Goal: Task Accomplishment & Management: Use online tool/utility

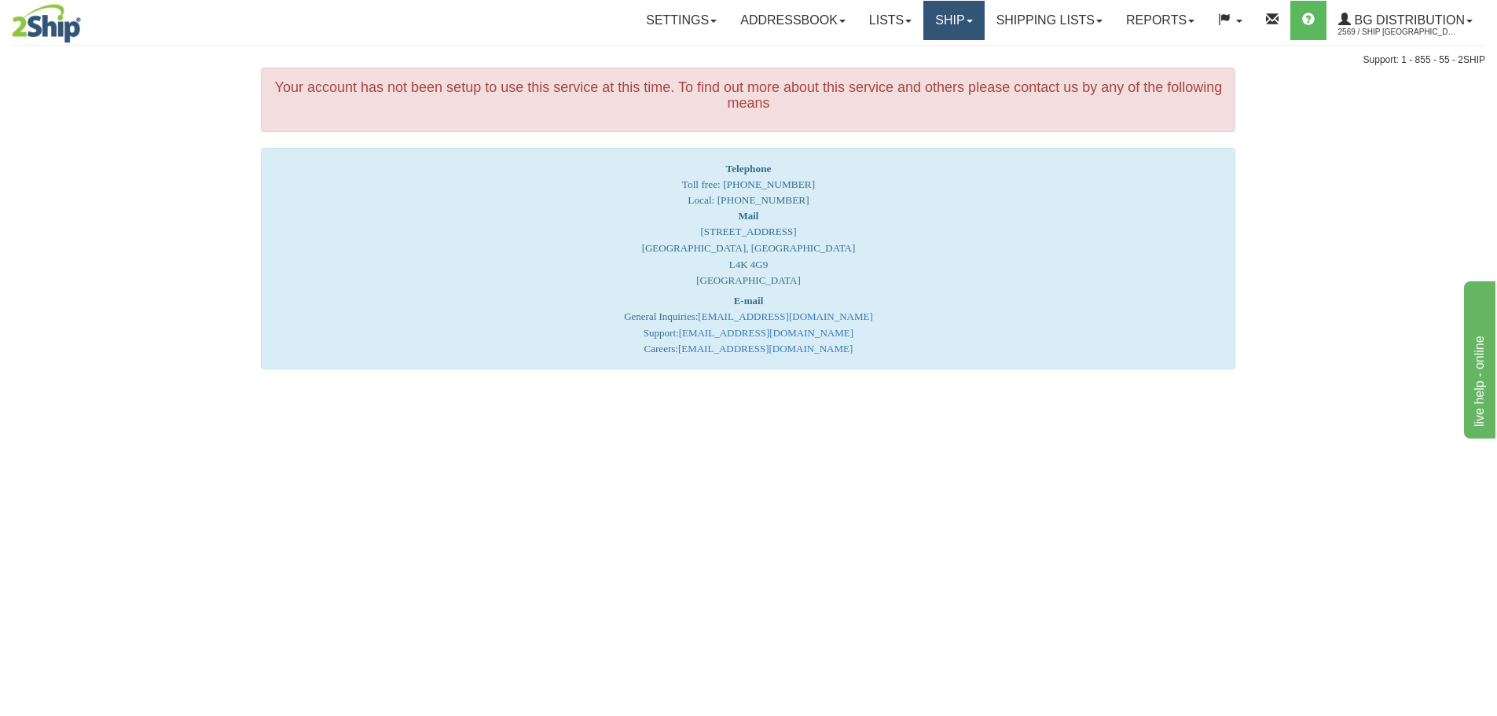
click at [942, 19] on link "Ship" at bounding box center [953, 20] width 61 height 39
click at [919, 61] on span "Ship Screen" at bounding box center [905, 55] width 60 height 13
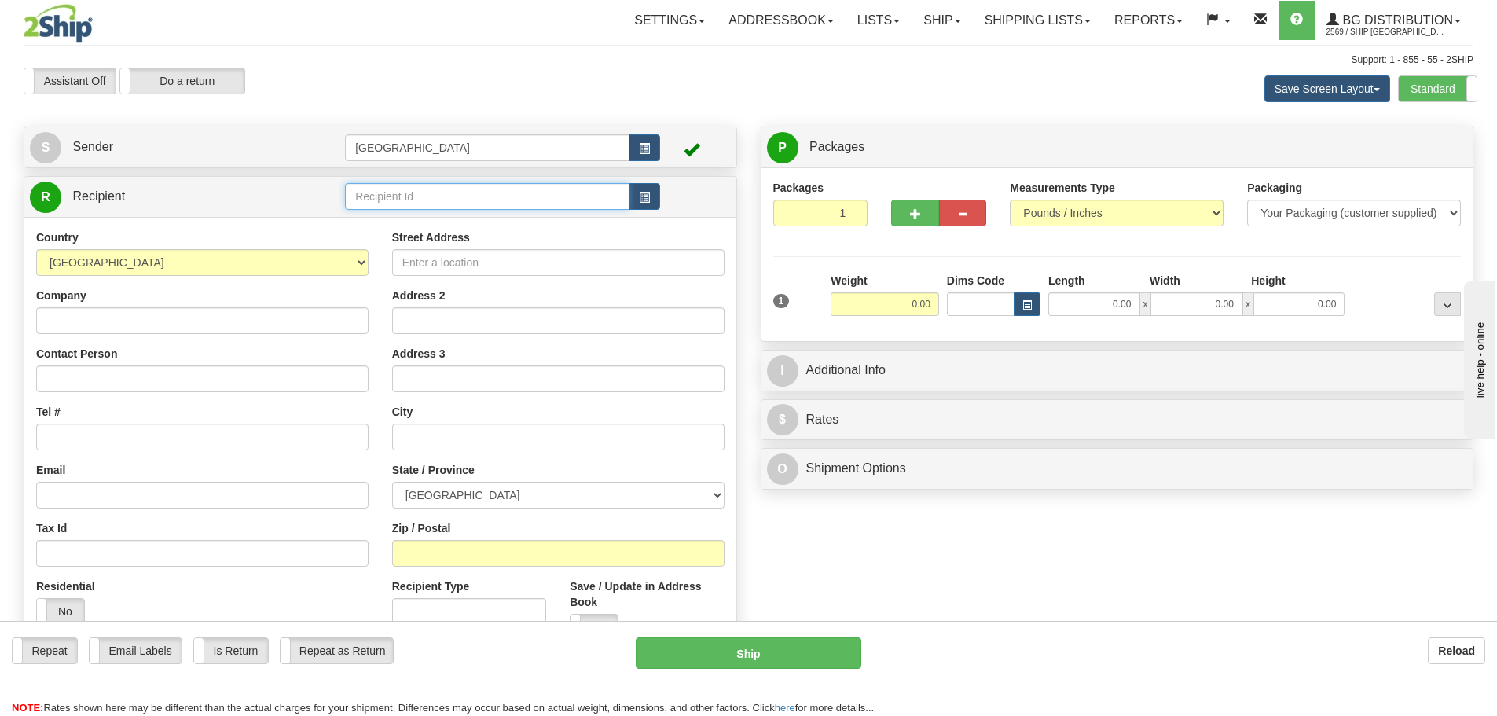
click at [451, 194] on input "text" at bounding box center [487, 196] width 284 height 27
click at [377, 222] on div "80019" at bounding box center [485, 220] width 270 height 17
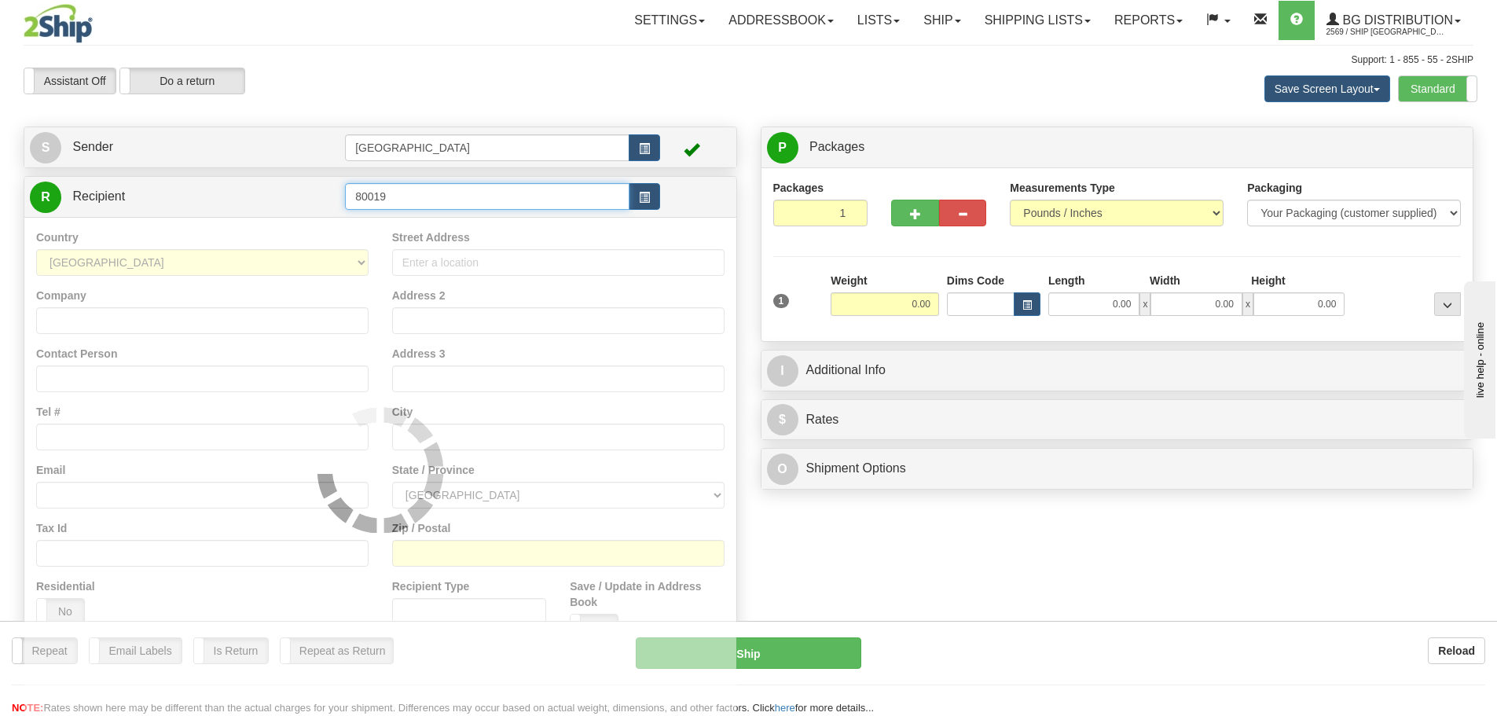
type input "80019"
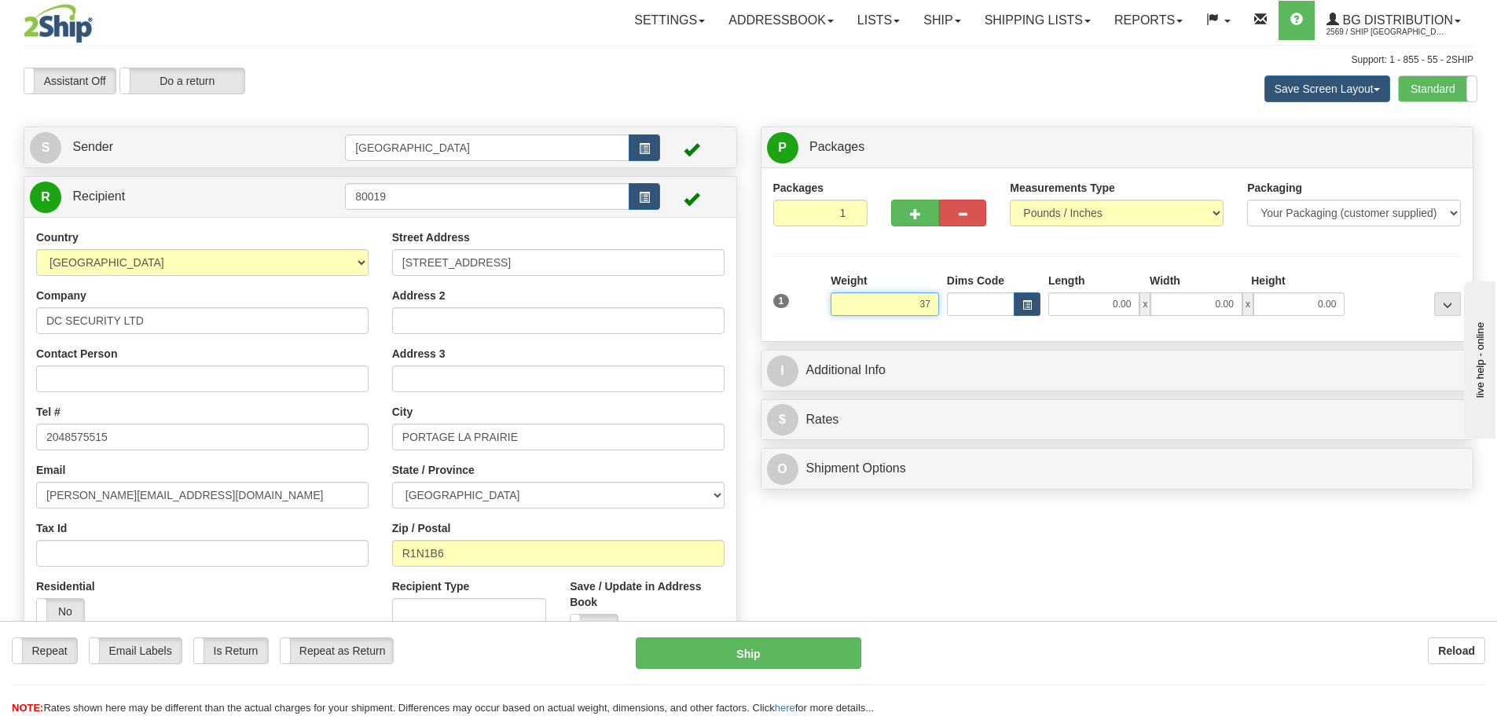
type input "37.00"
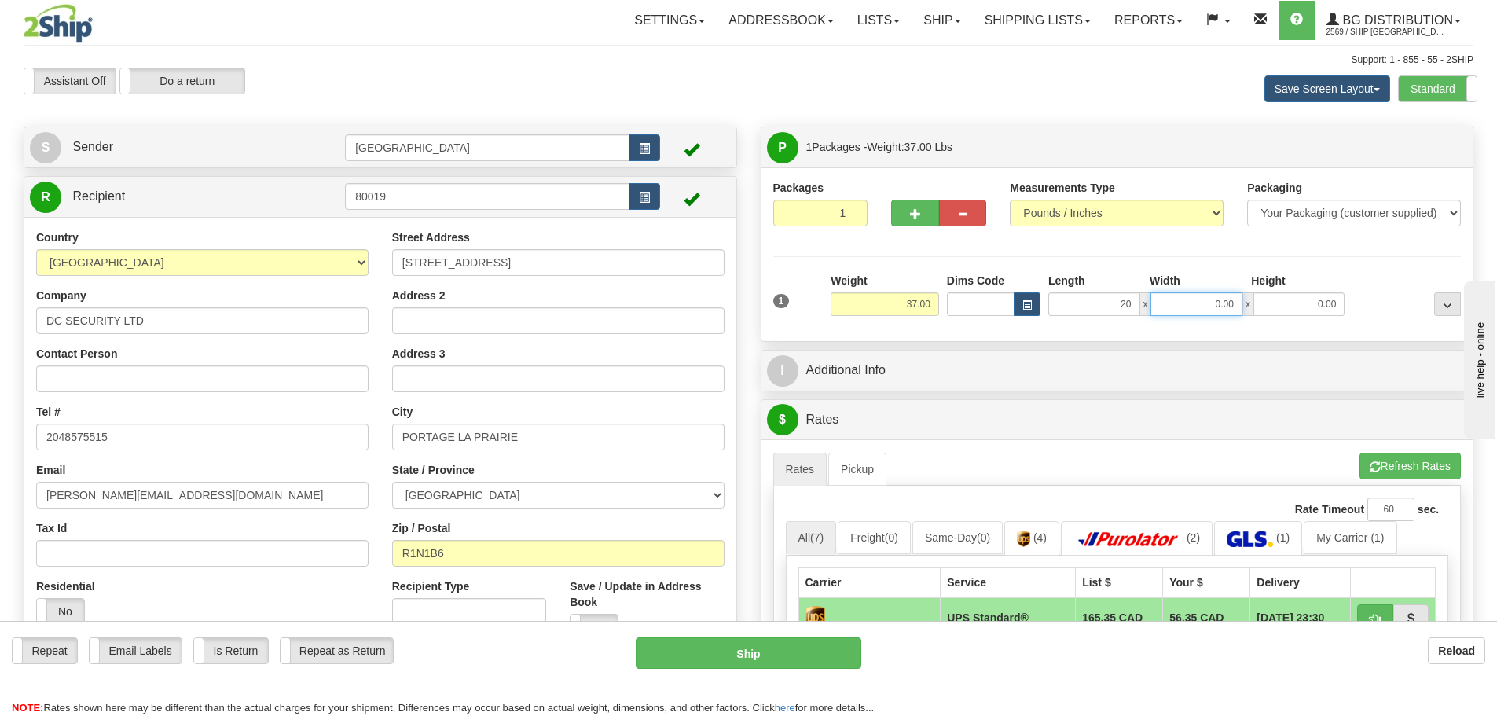
type input "20.00"
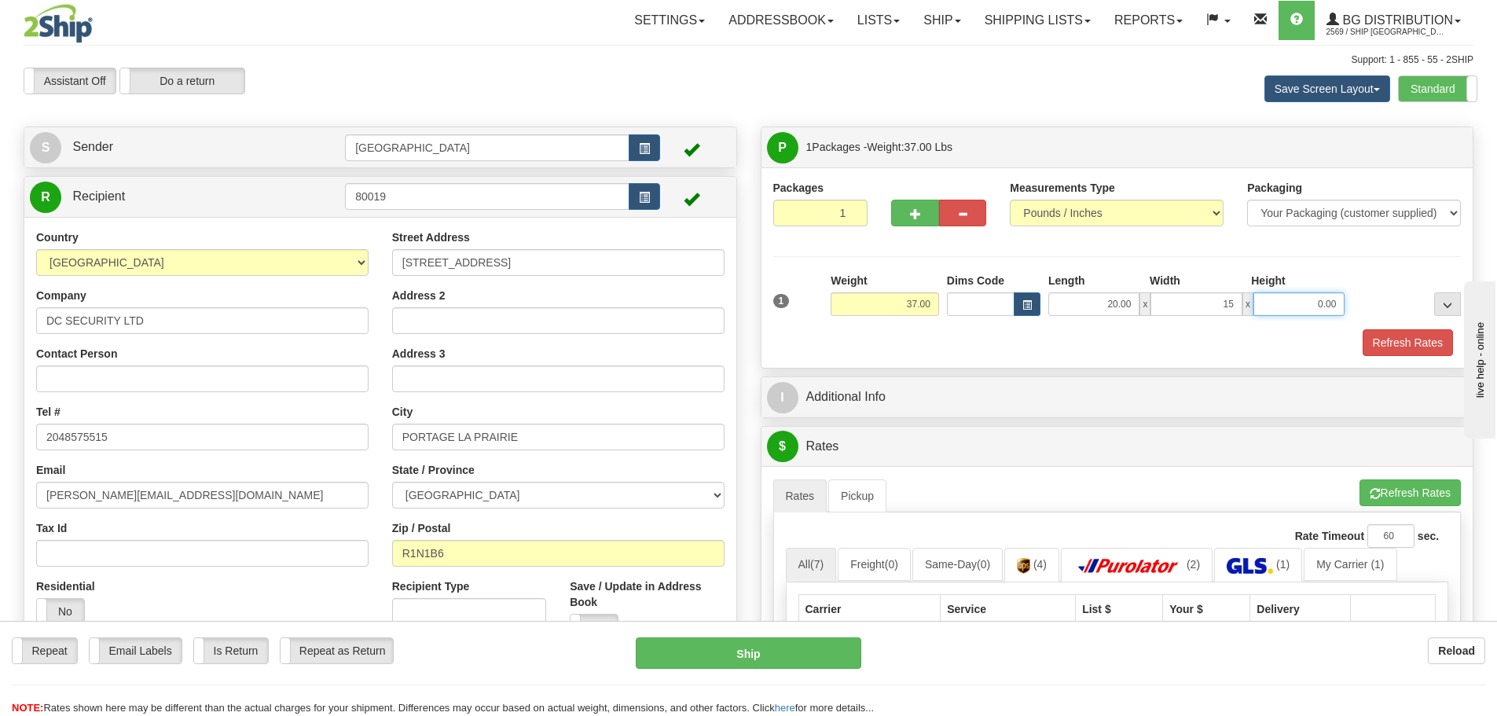
type input "15.00"
type input "9.00"
click at [1388, 340] on button "Refresh Rates" at bounding box center [1408, 342] width 90 height 27
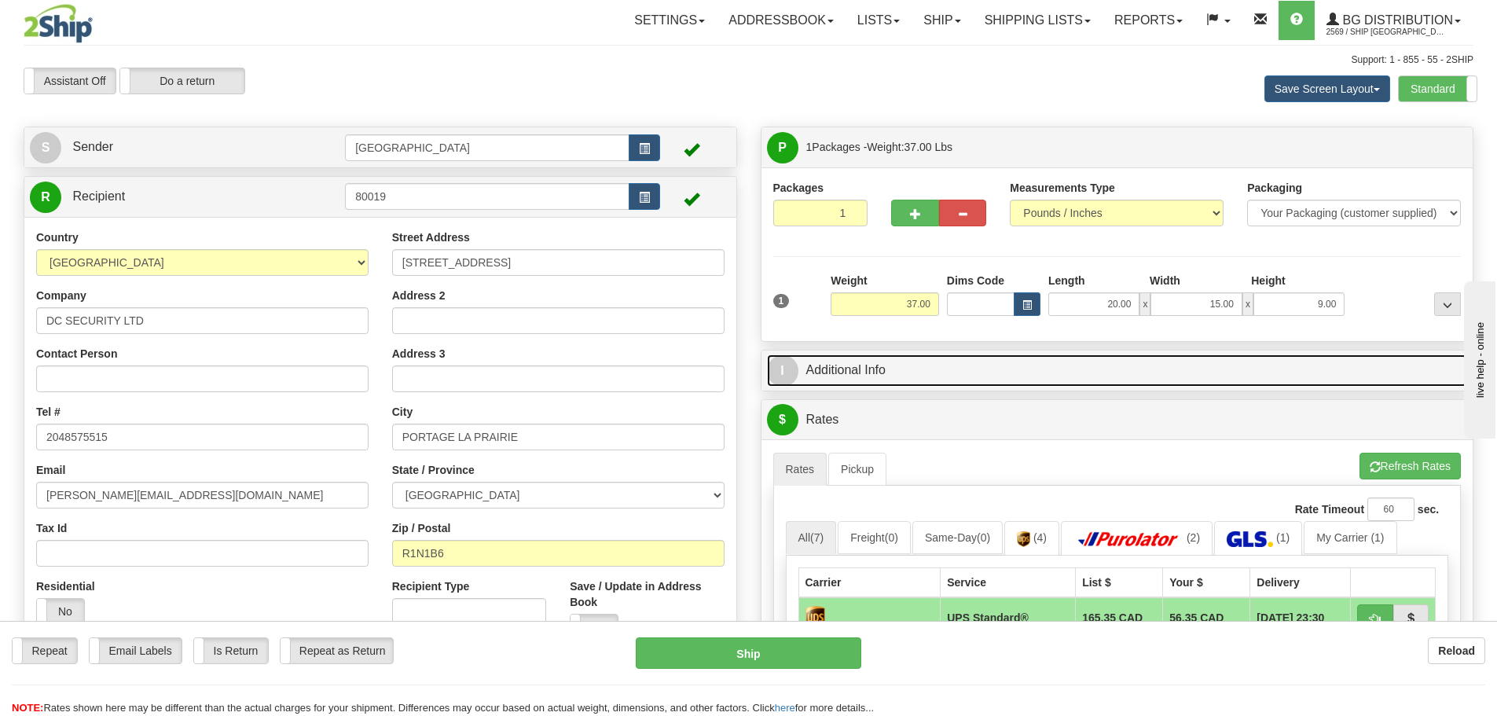
click at [1003, 372] on link "I Additional Info" at bounding box center [1117, 370] width 701 height 32
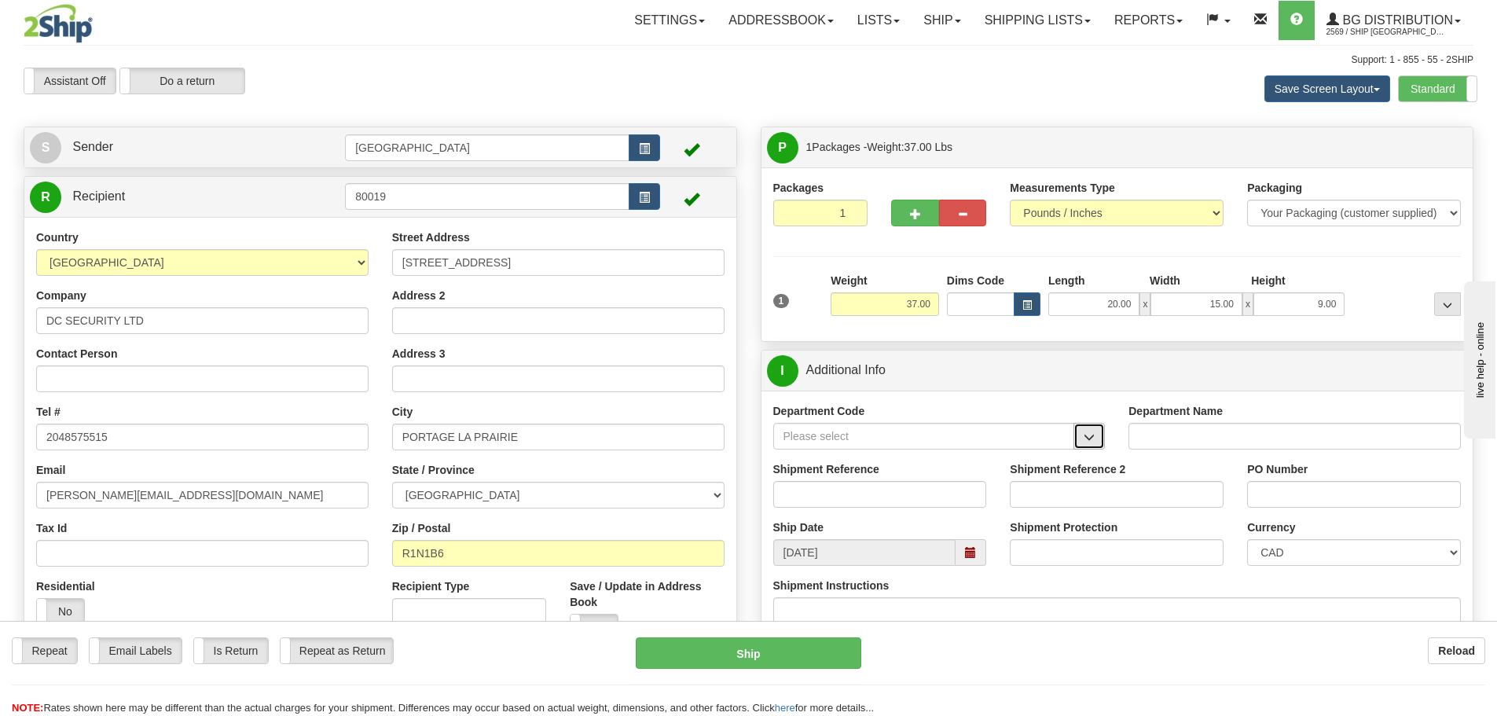
click at [1091, 436] on span "button" at bounding box center [1089, 437] width 11 height 10
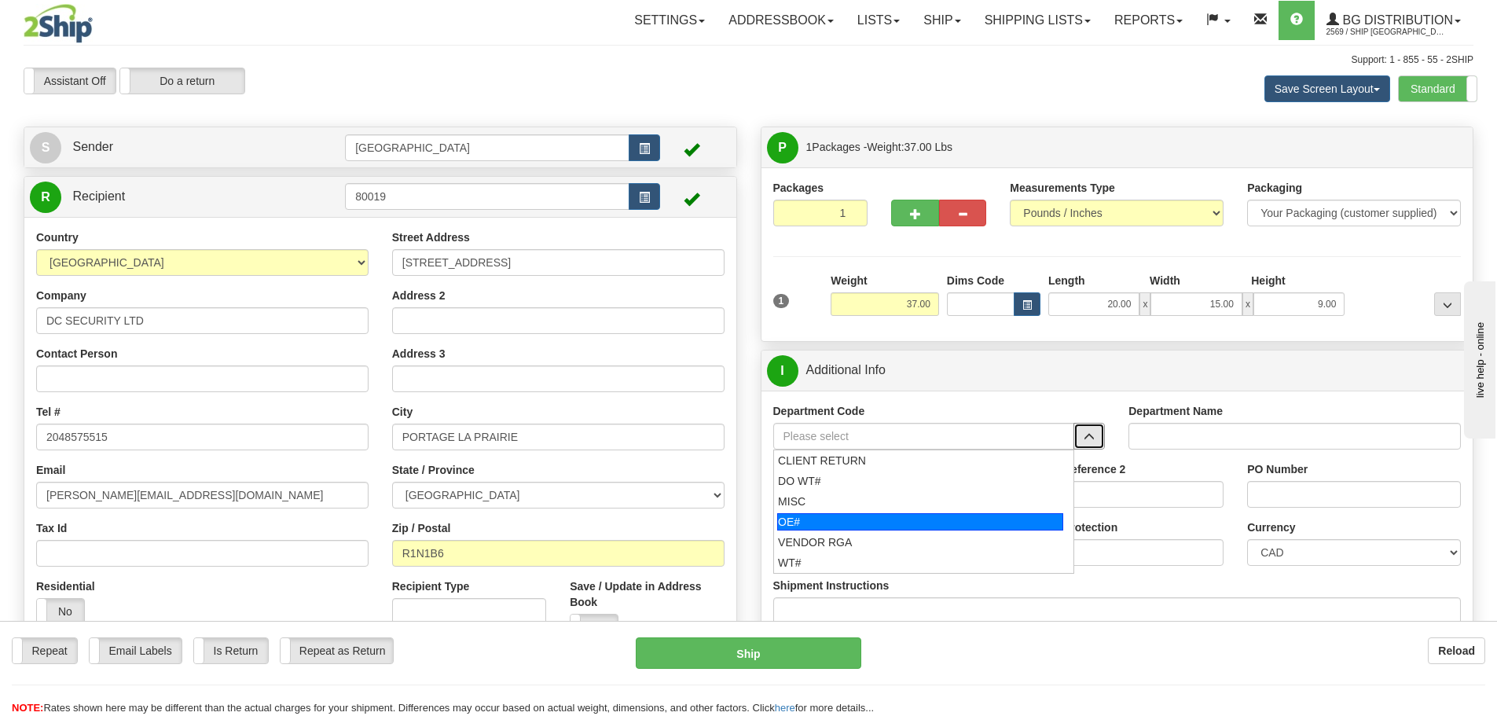
click at [824, 517] on div "OE#" at bounding box center [920, 521] width 286 height 17
type input "OE#"
type input "ORDERS"
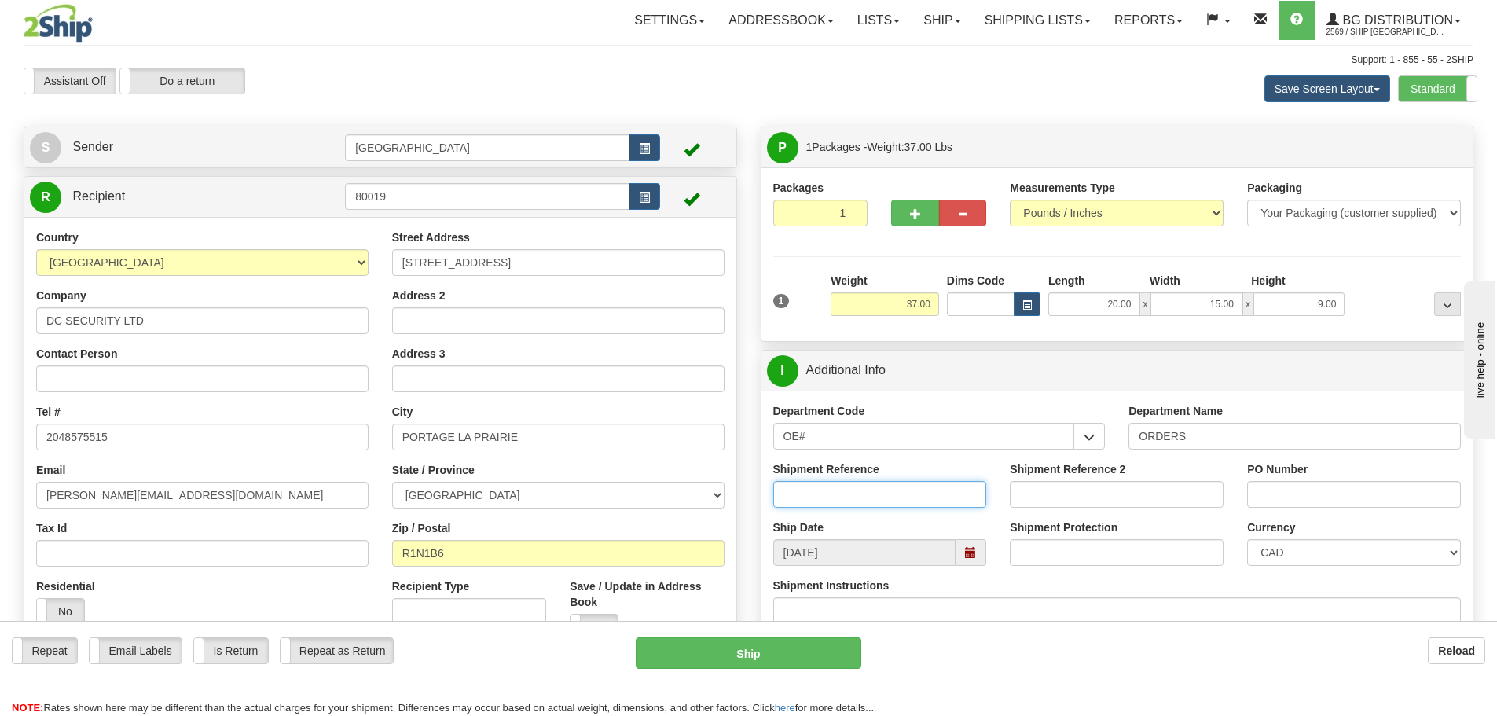
click at [885, 488] on input "Shipment Reference" at bounding box center [880, 494] width 214 height 27
type input "90040478-01 90040604-01 90040710-00"
click at [1025, 490] on input "Shipment Reference 2" at bounding box center [1117, 494] width 214 height 27
type input "90040710-01 90040757-00 90041072-00"
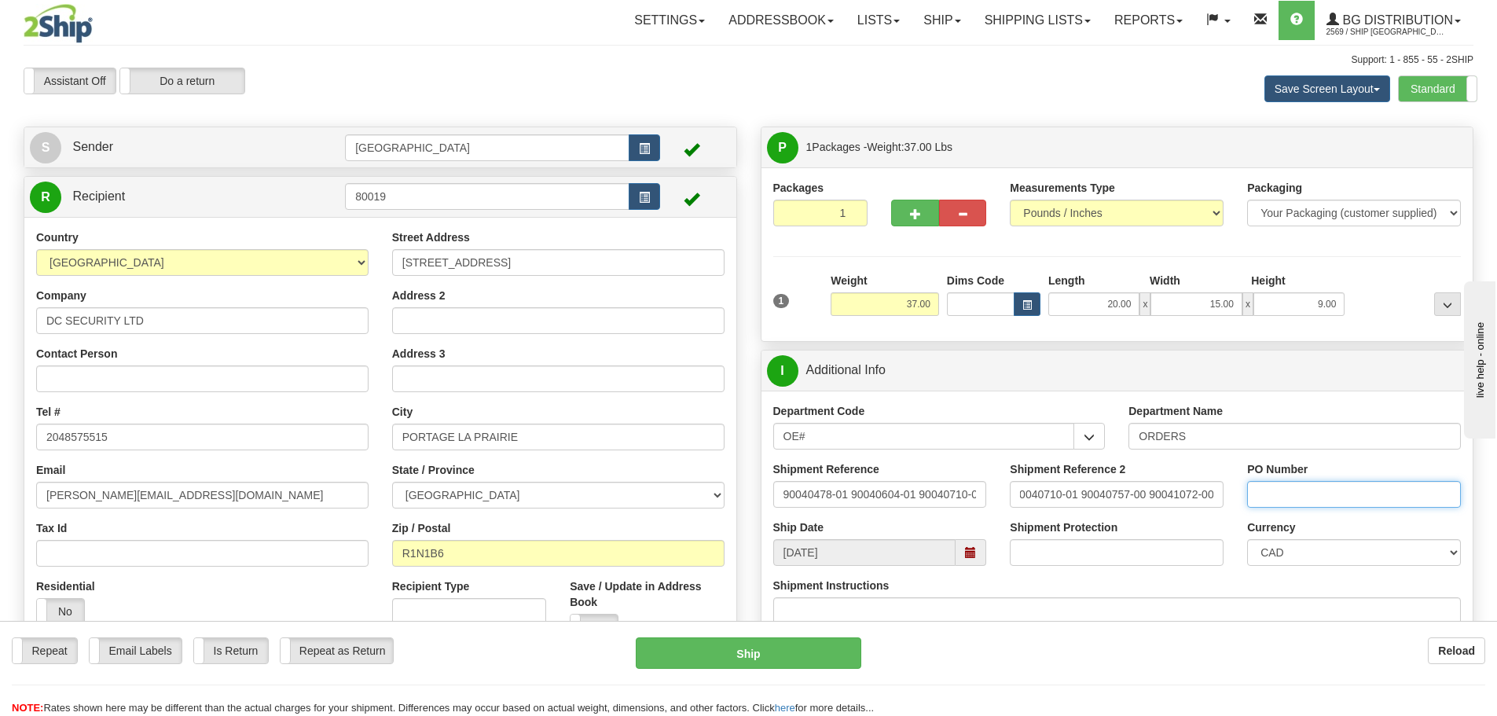
click at [1277, 484] on input "PO Number" at bounding box center [1354, 494] width 214 height 27
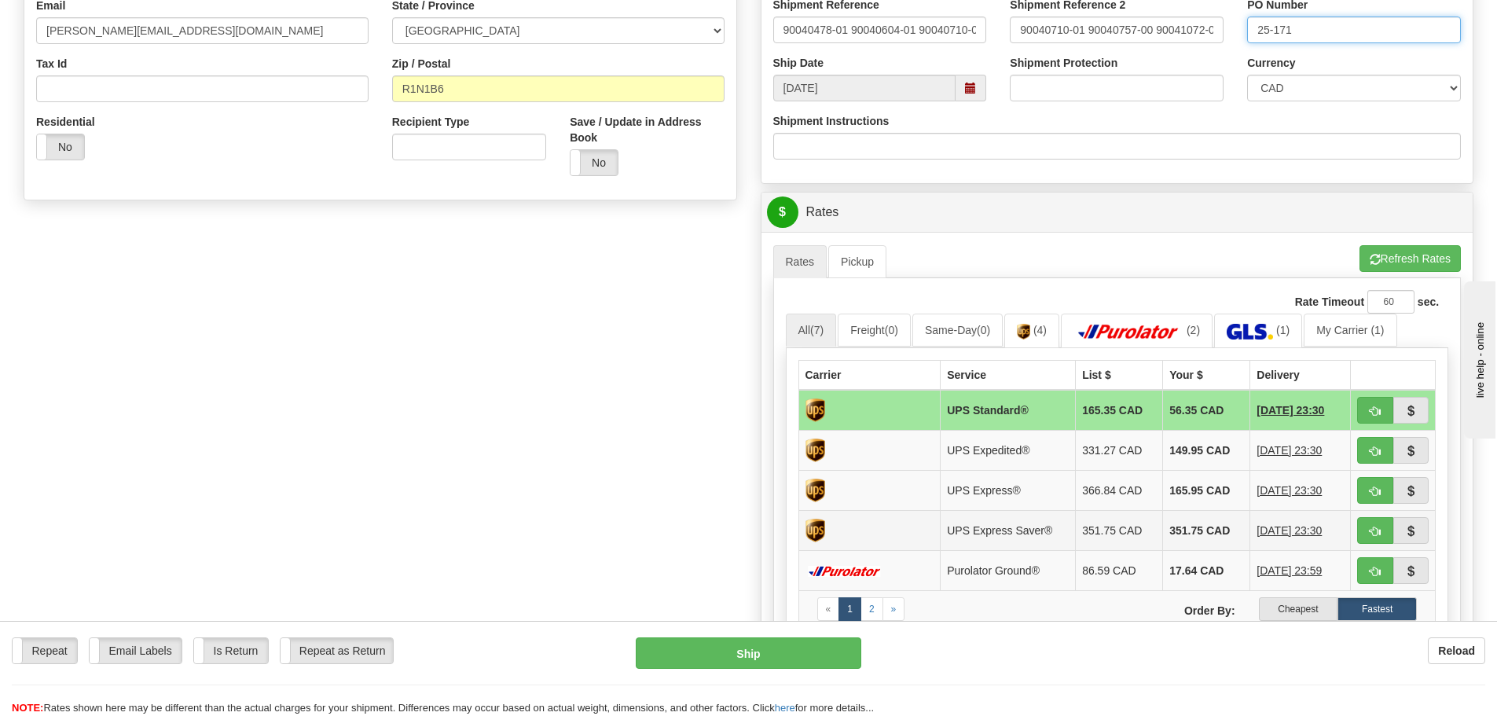
scroll to position [472, 0]
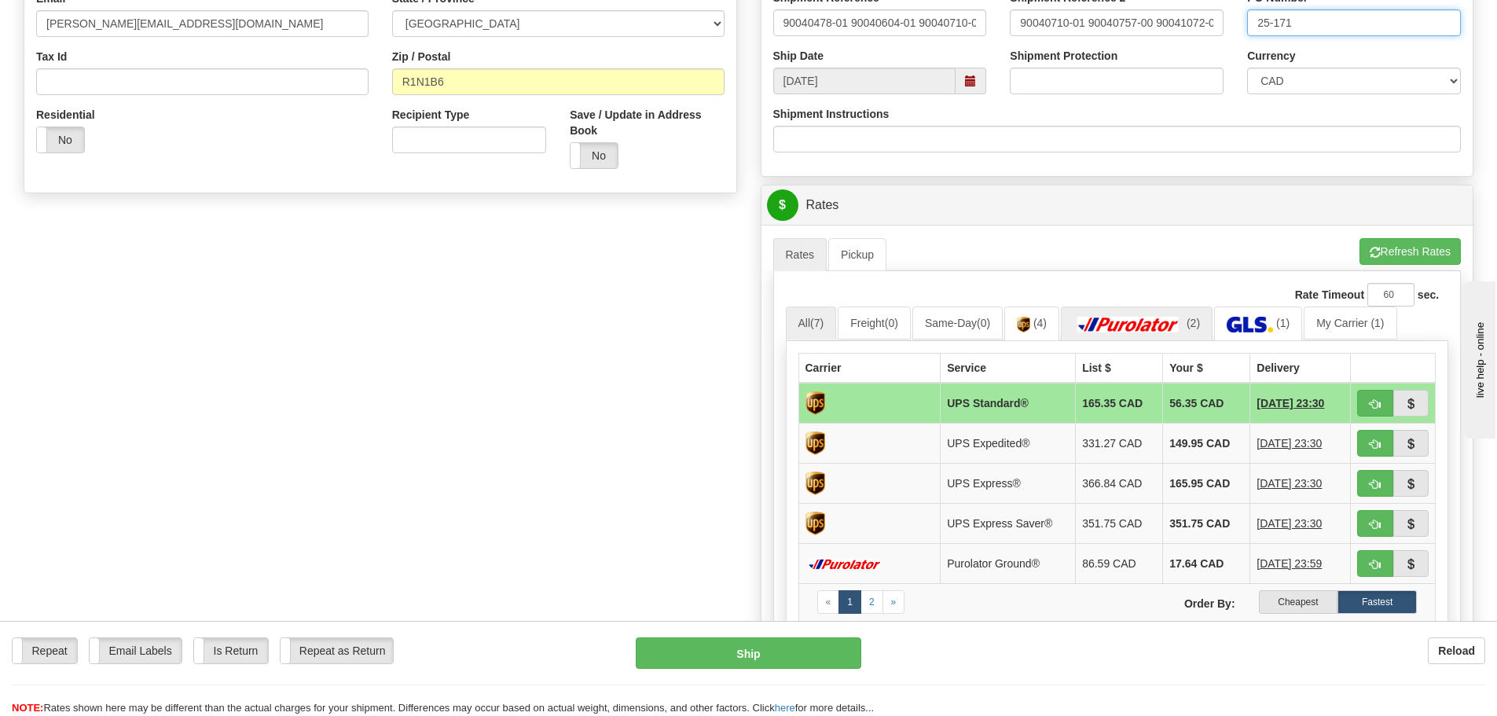
type input "25-171"
click at [1128, 329] on img at bounding box center [1128, 325] width 110 height 16
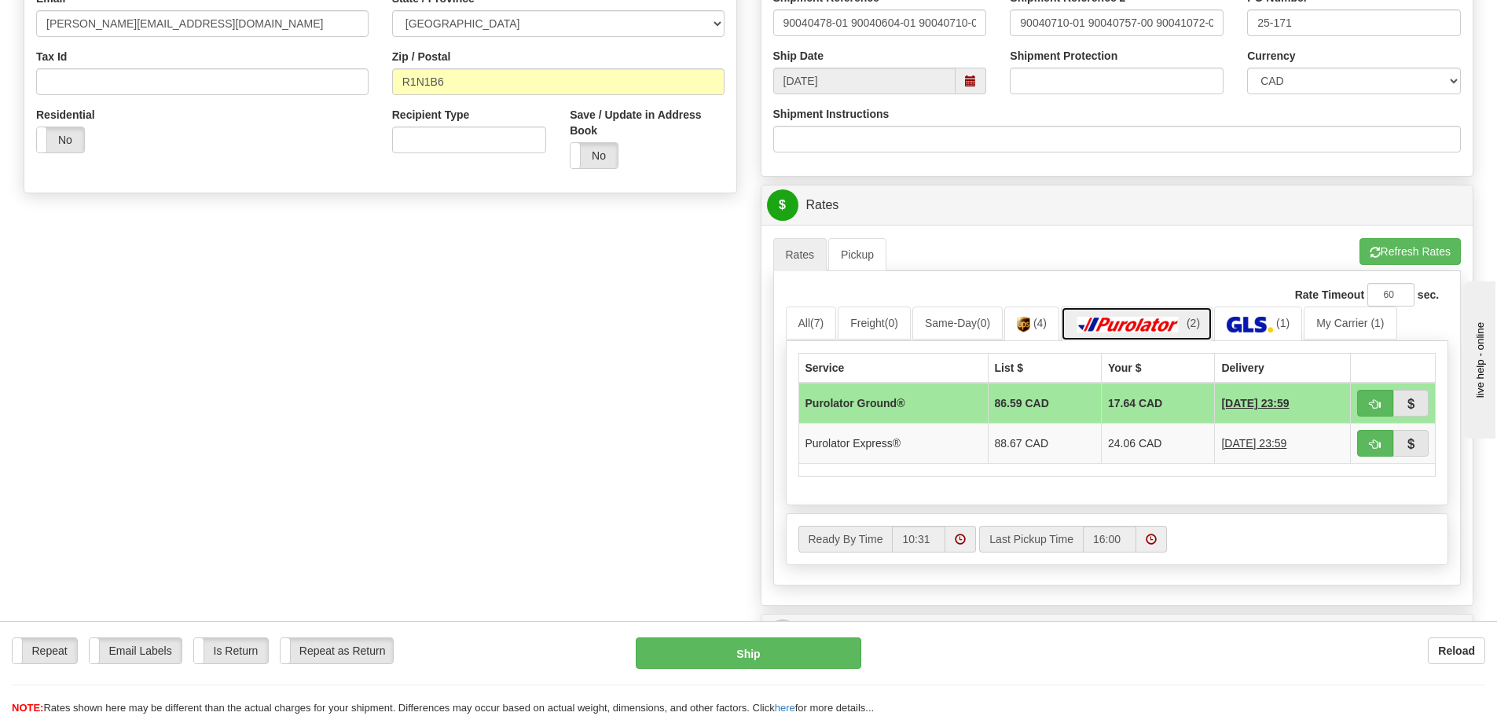
click at [1114, 320] on img at bounding box center [1128, 325] width 110 height 16
click at [821, 328] on span "(7)" at bounding box center [816, 323] width 13 height 13
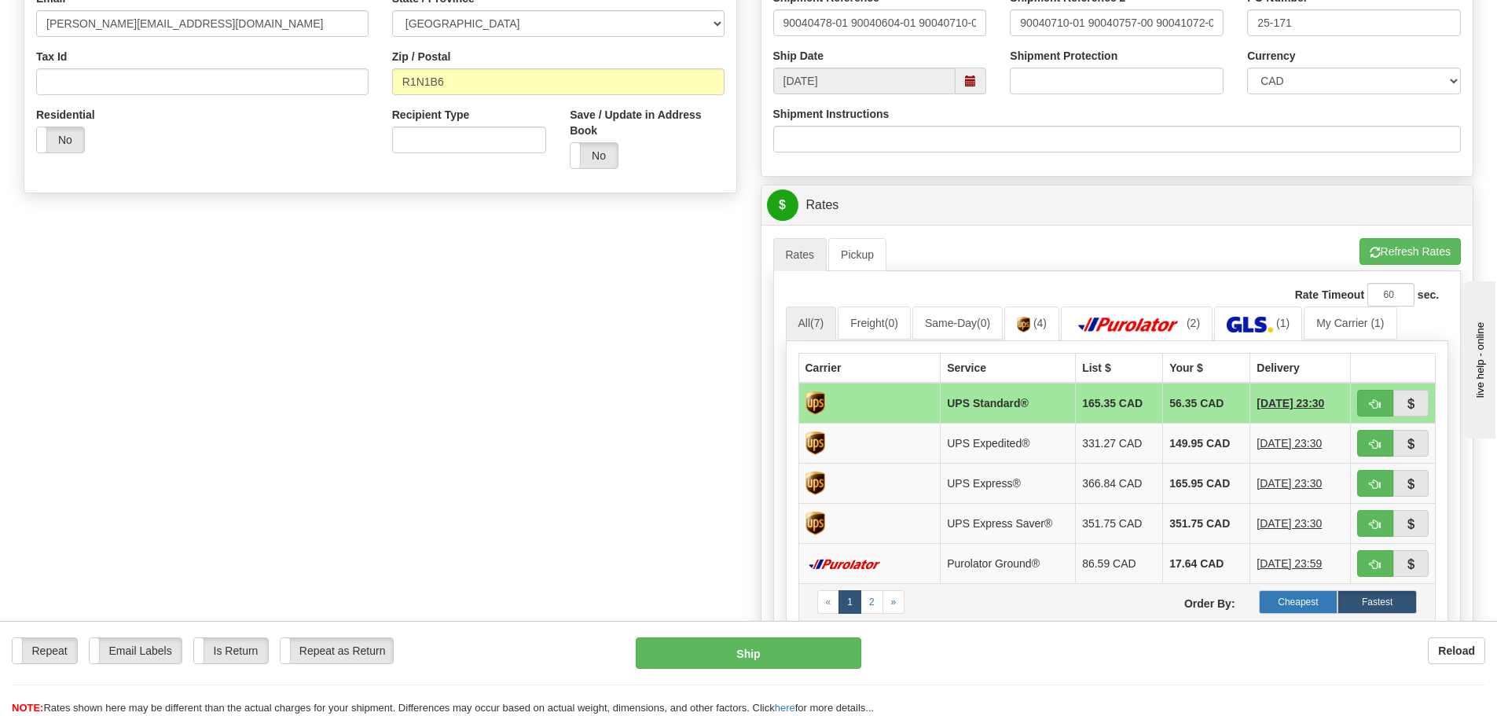
click at [1294, 603] on label "Cheapest" at bounding box center [1298, 602] width 79 height 24
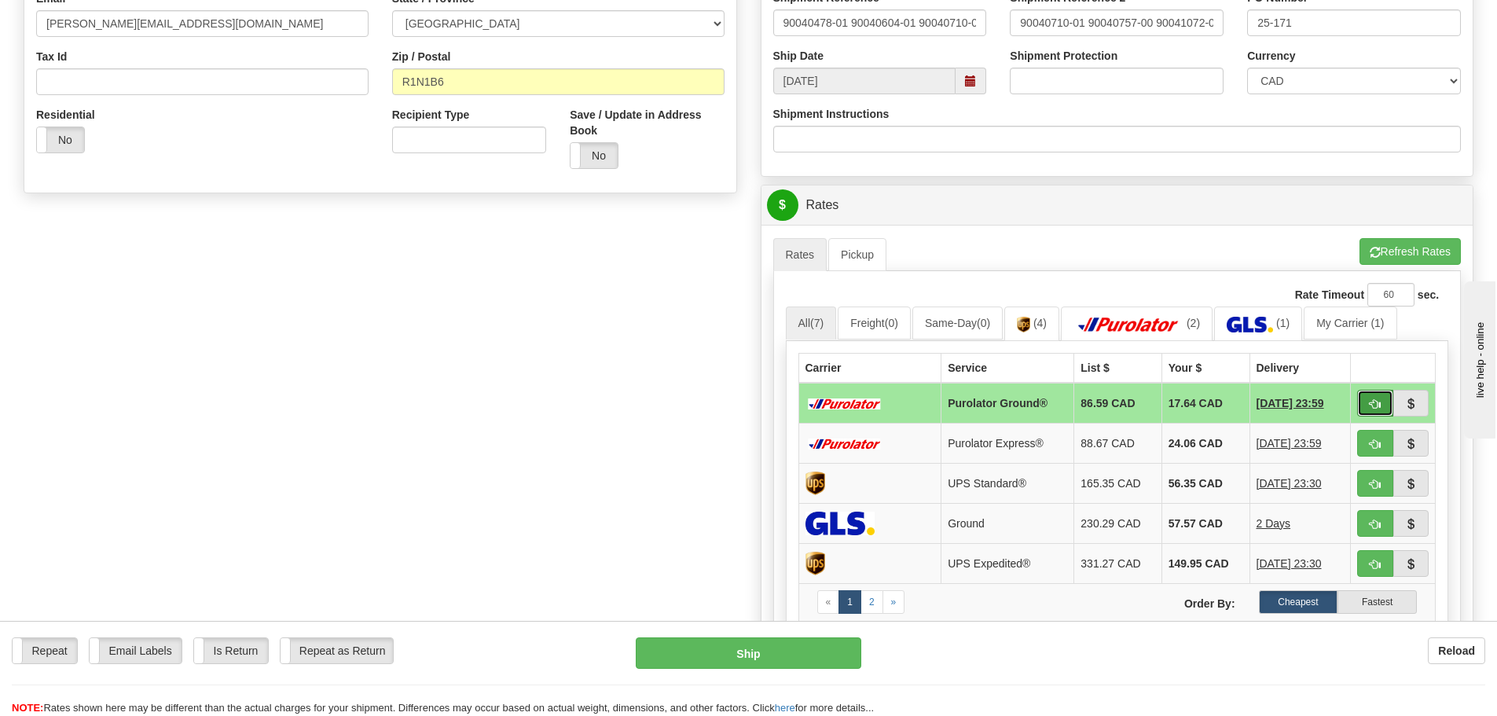
click at [1370, 399] on span "button" at bounding box center [1375, 404] width 11 height 10
type input "260"
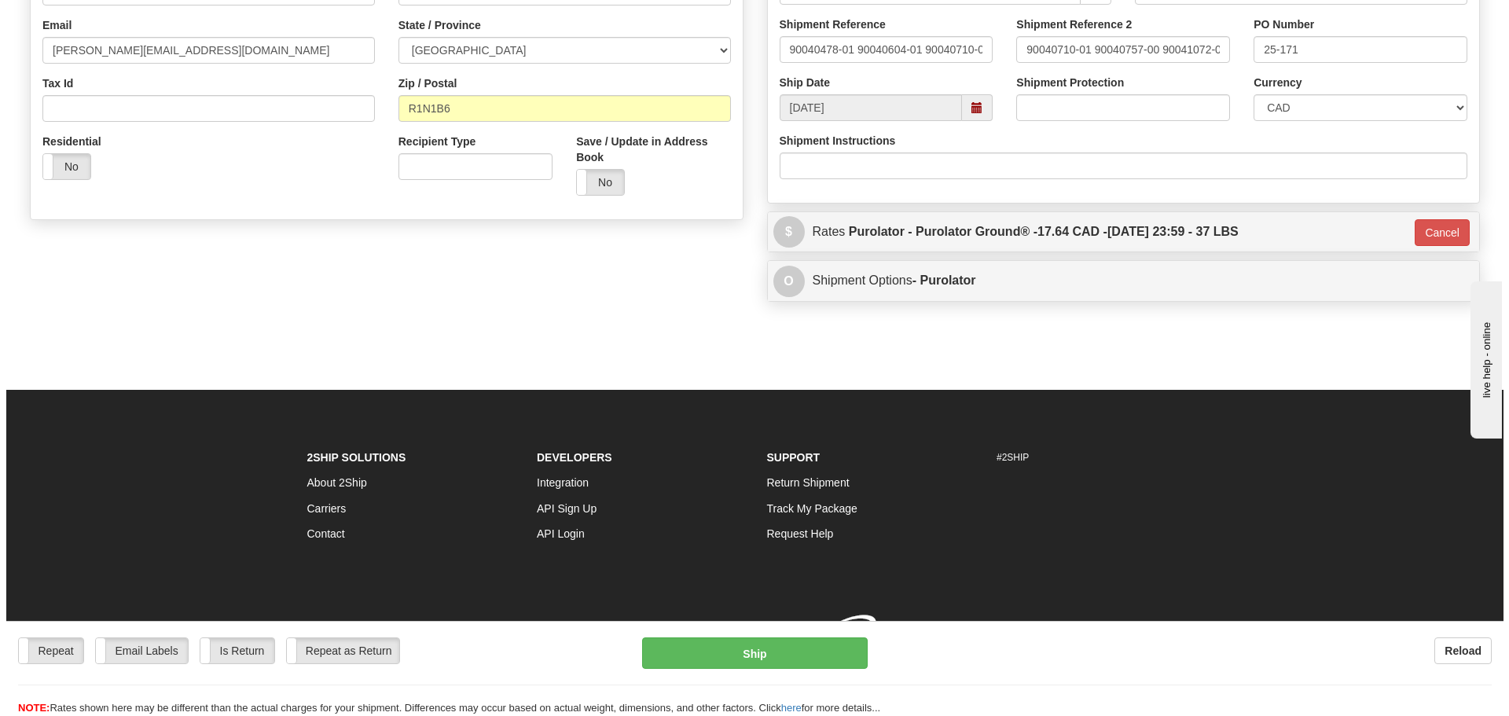
scroll to position [457, 0]
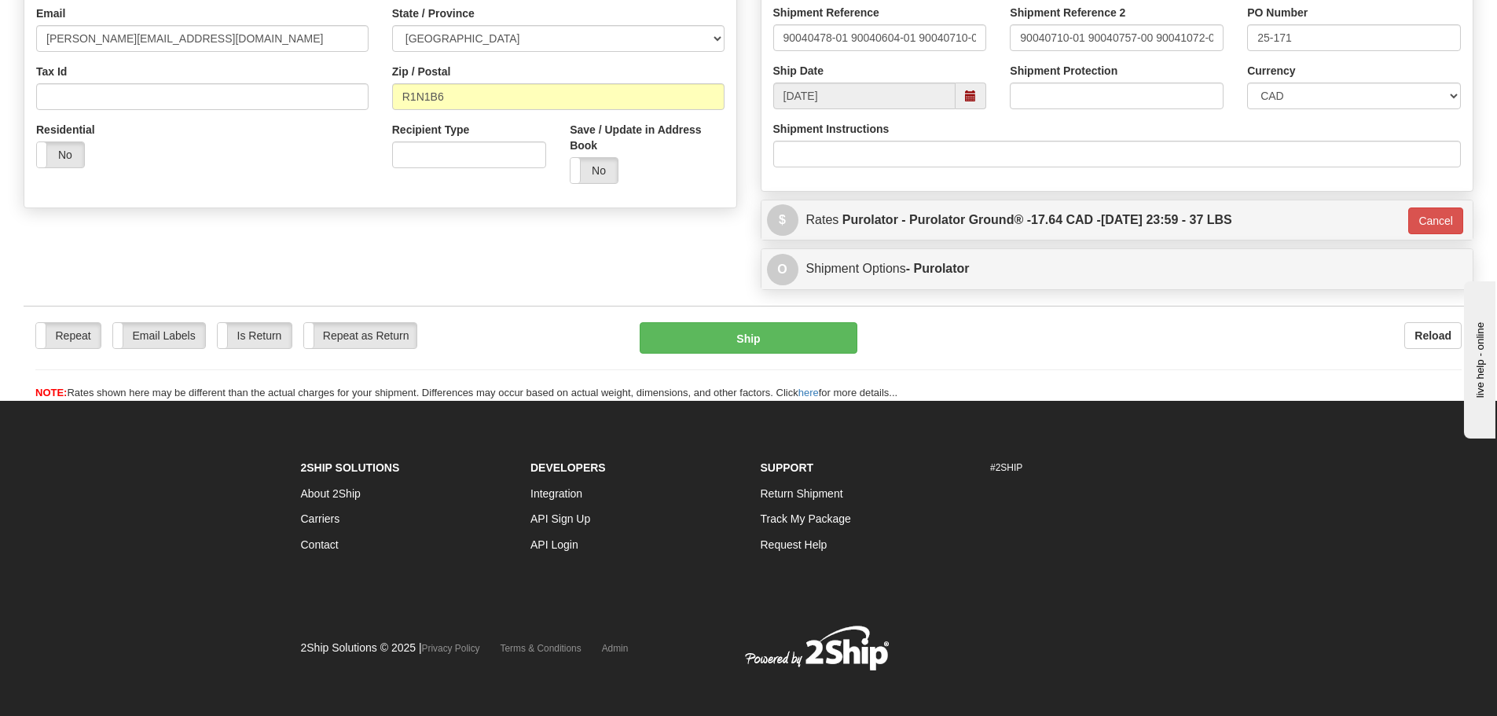
click at [1128, 525] on div "2Ship Solutions About 2Ship Carriers Contact Developers Integration API Sign Up…" at bounding box center [748, 519] width 919 height 128
click at [746, 339] on button "Ship" at bounding box center [749, 337] width 218 height 31
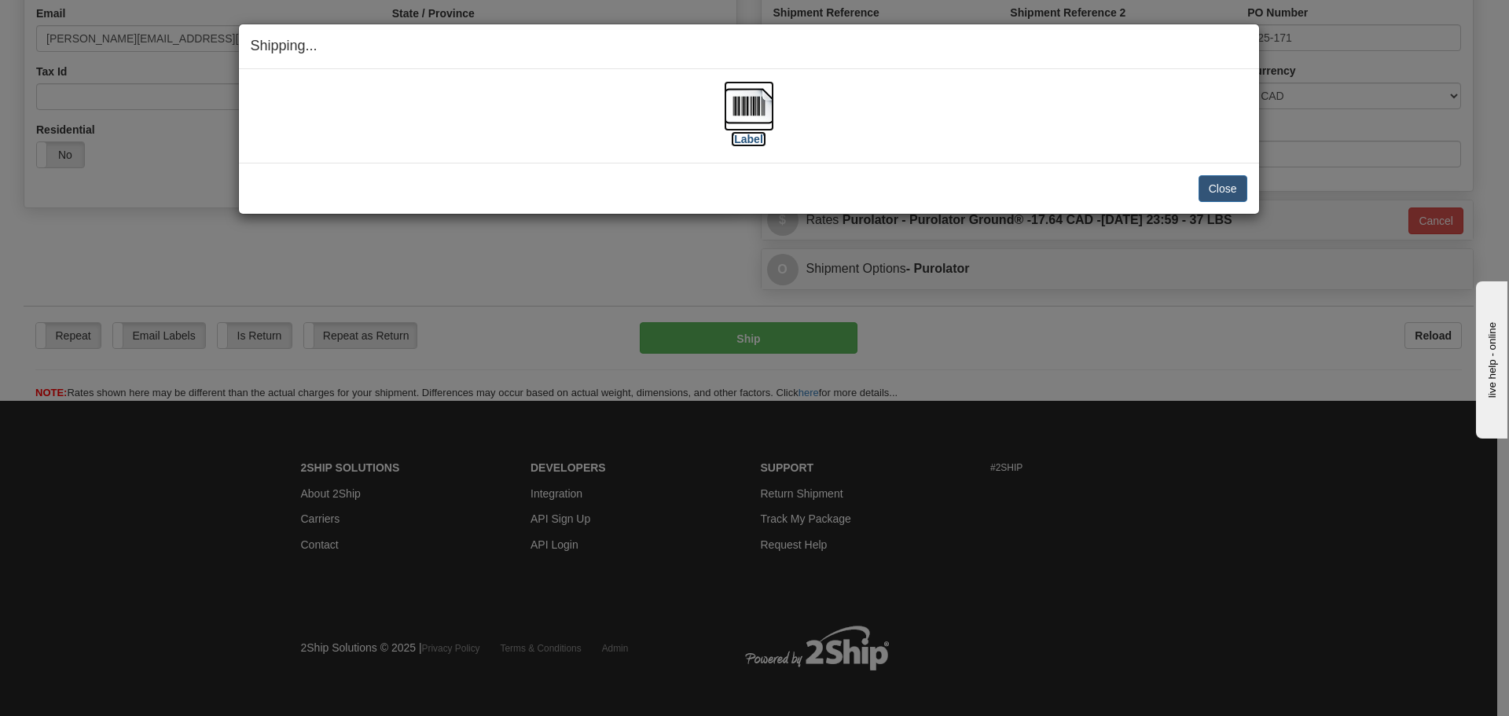
click at [748, 141] on label "[Label]" at bounding box center [749, 139] width 36 height 16
click at [1220, 189] on button "Close" at bounding box center [1222, 188] width 49 height 27
